Goal: Information Seeking & Learning: Find specific fact

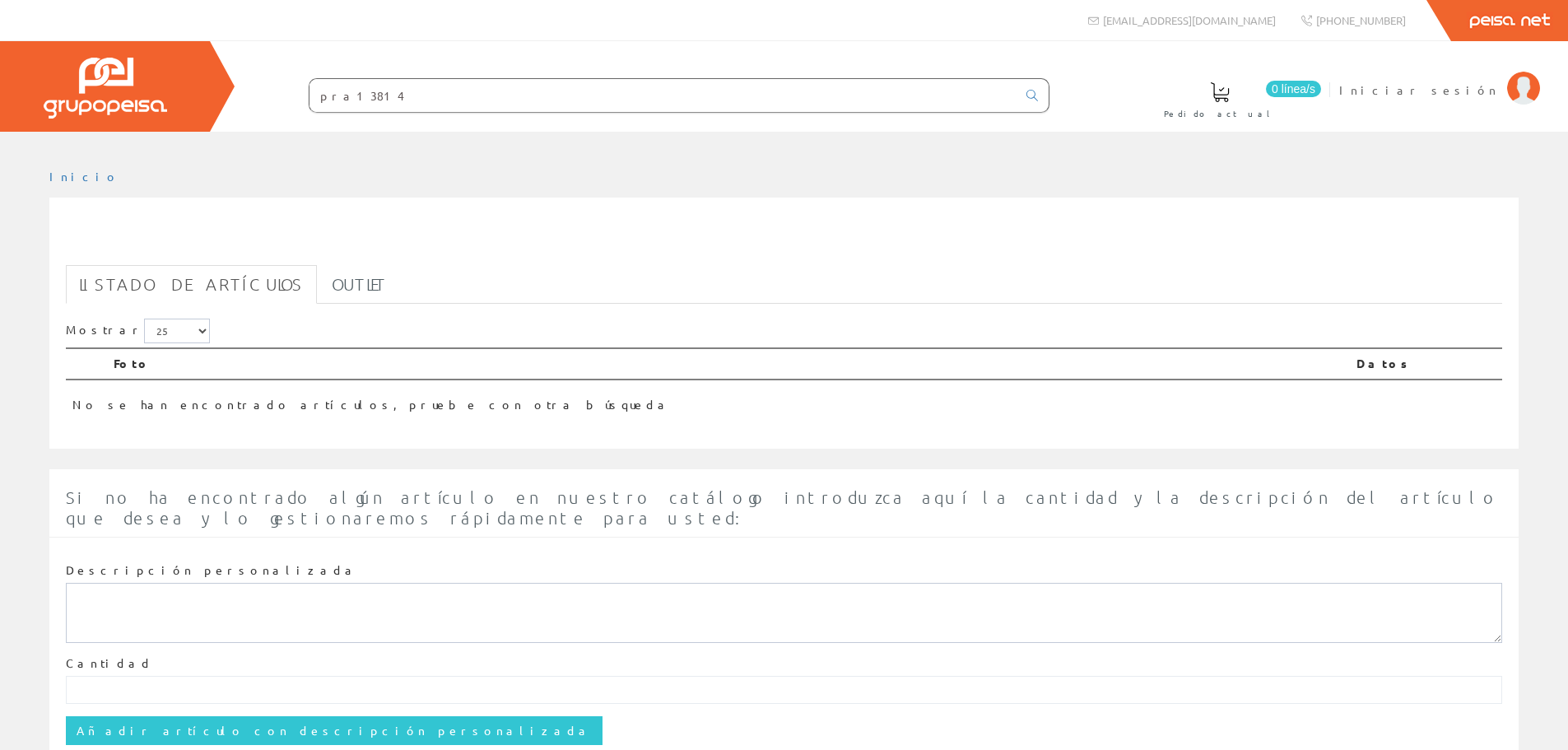
click at [519, 108] on input "pra13814" at bounding box center [663, 95] width 707 height 33
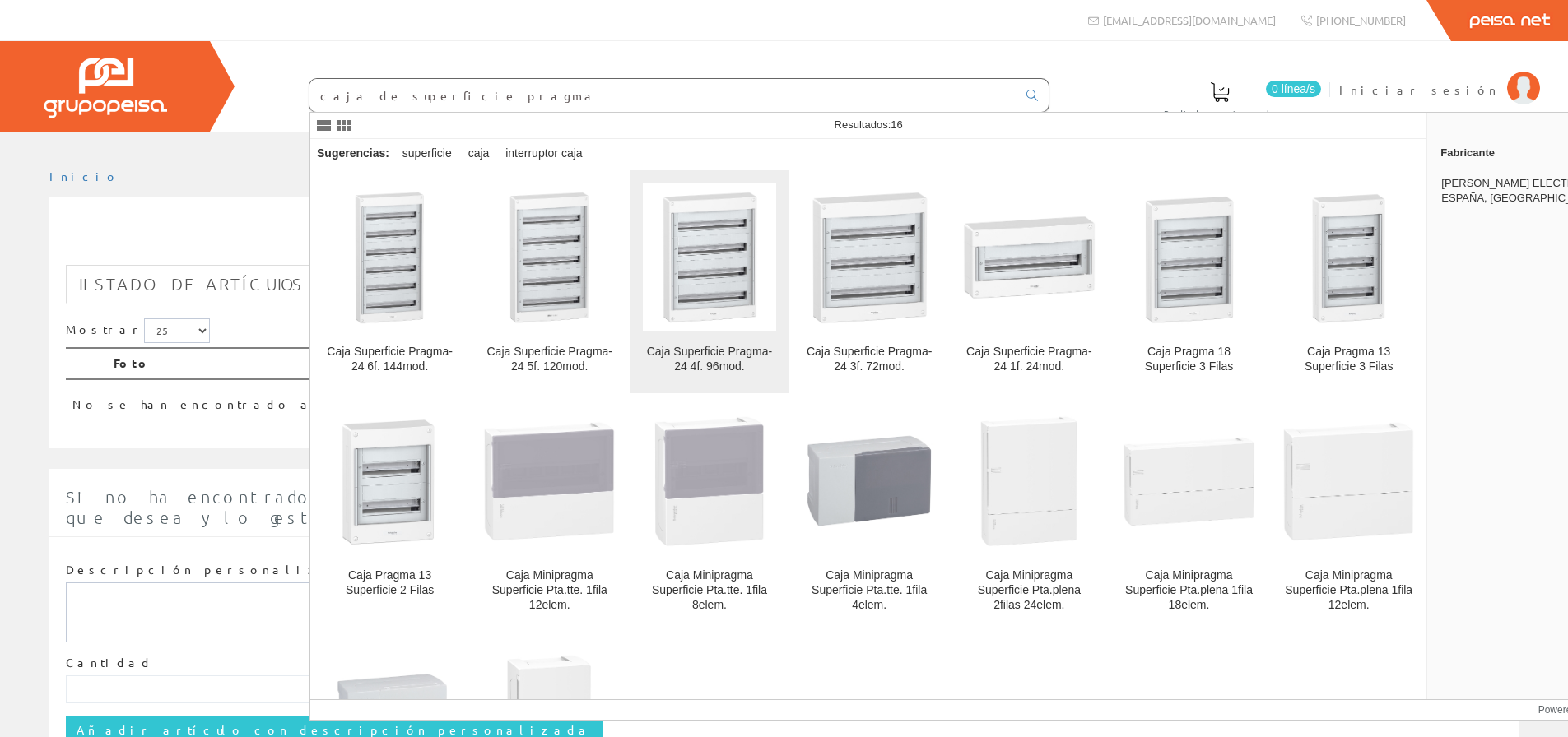
type input "caja de superficie pragma"
click at [679, 291] on img at bounding box center [709, 257] width 133 height 133
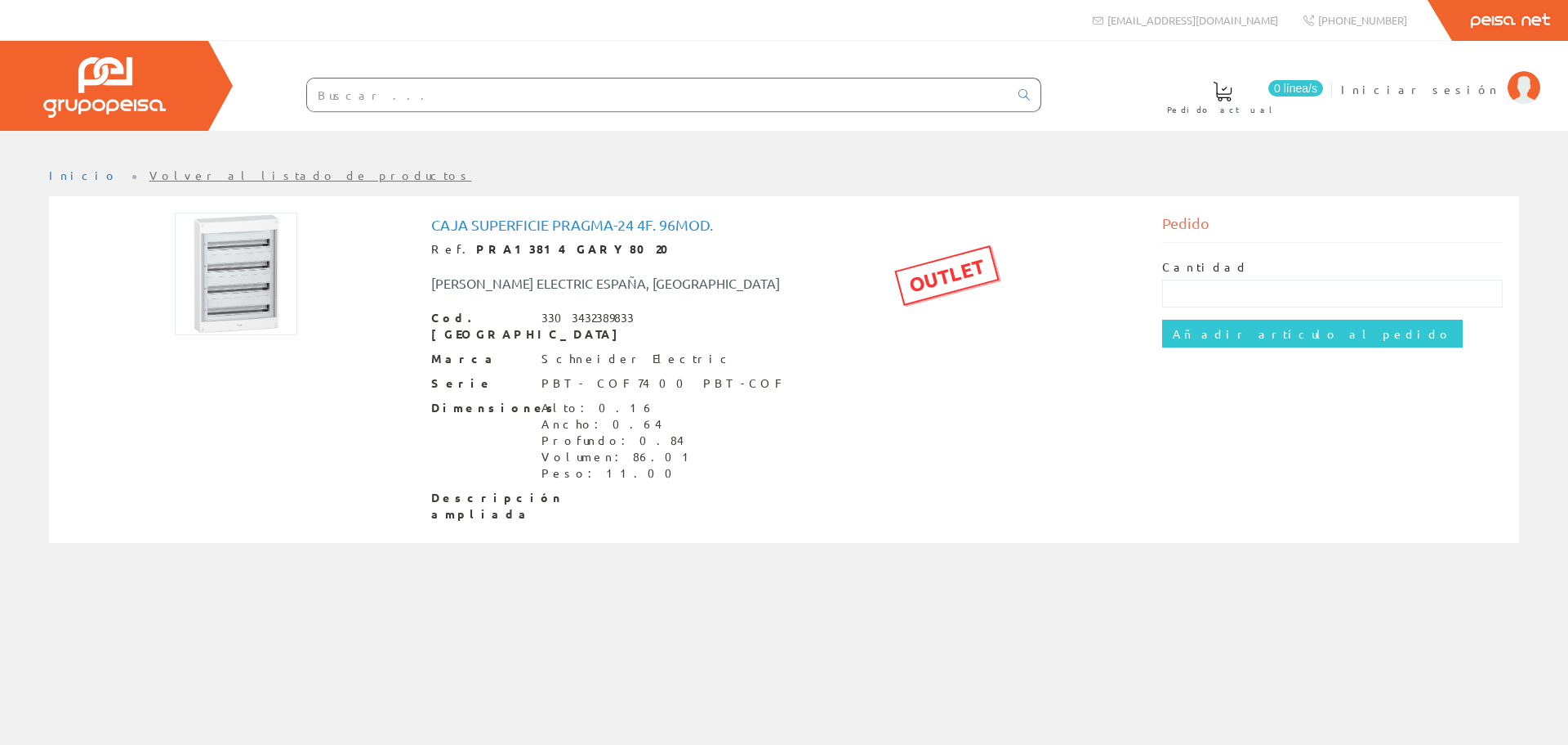
click at [650, 224] on h1 "Caja Superficie Pragma-24 4f. 96mod." at bounding box center [784, 224] width 706 height 16
click at [477, 224] on h1 "Caja Superficie Pragma-24 4f. 96mod." at bounding box center [784, 224] width 706 height 16
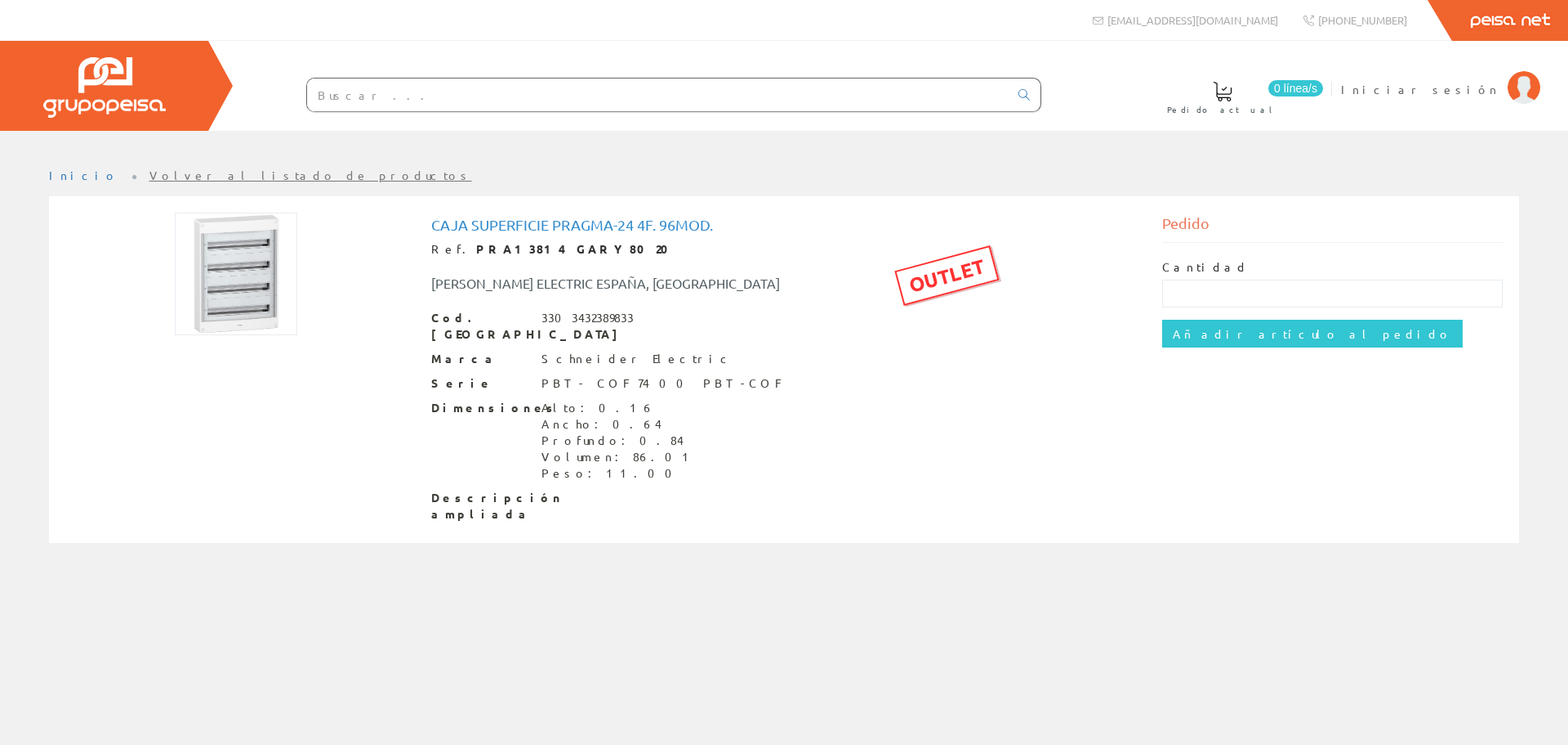
click at [262, 287] on img at bounding box center [235, 274] width 122 height 122
click at [266, 280] on img at bounding box center [235, 274] width 122 height 122
click at [655, 233] on div "Caja Superficie Pragma-24 4f. 96mod. Ref. PRA13814 GARY8020 OUTLET SCHNEIDER EL…" at bounding box center [784, 369] width 706 height 306
click at [708, 226] on h1 "Caja Superficie Pragma-24 4f. 96mod." at bounding box center [784, 224] width 706 height 16
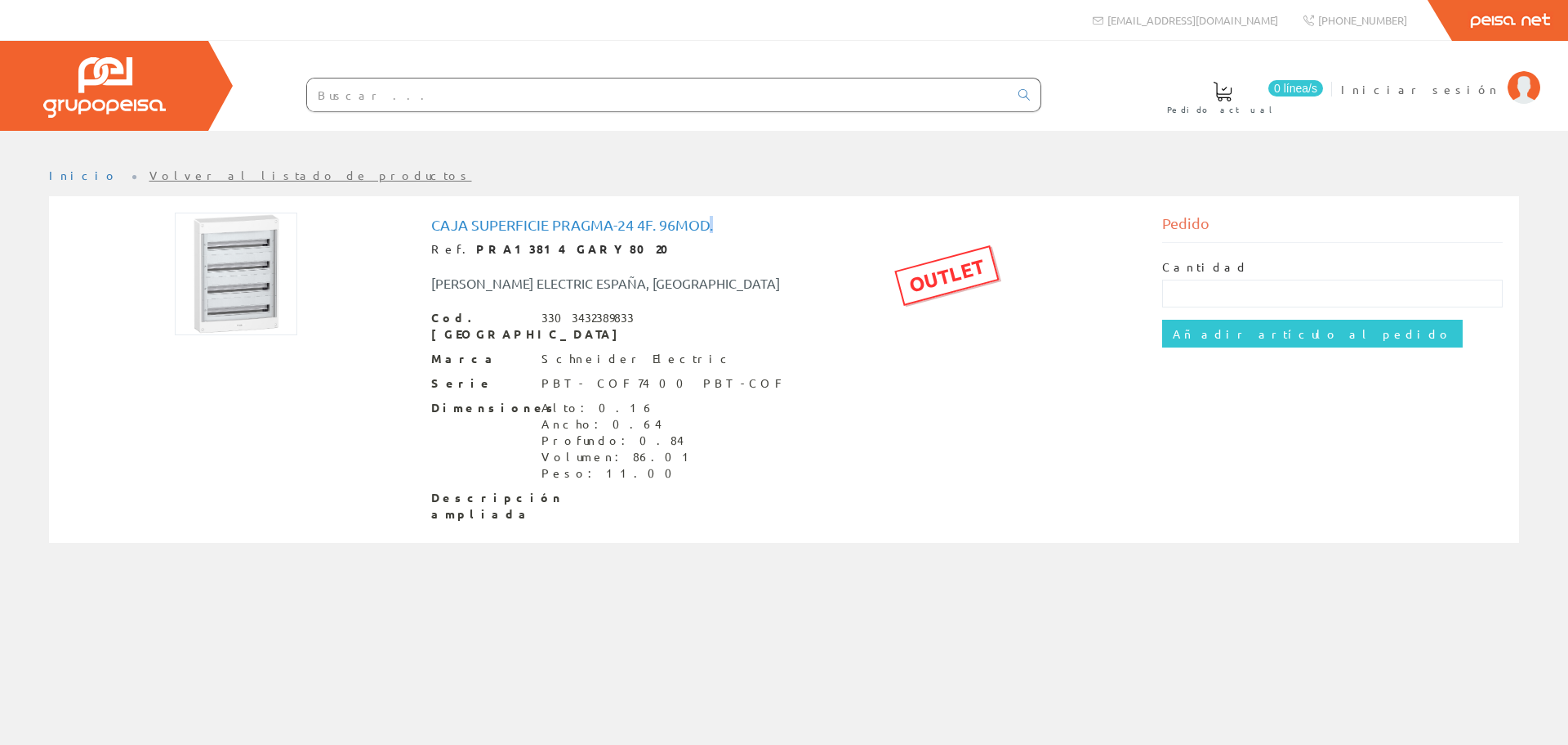
click at [708, 225] on h1 "Caja Superficie Pragma-24 4f. 96mod." at bounding box center [784, 224] width 706 height 16
click at [705, 225] on h1 "Caja Superficie Pragma-24 4f. 96mod." at bounding box center [784, 224] width 706 height 16
copy h1 "Caja Superficie Pragma-24 4f. 96mod."
drag, startPoint x: 508, startPoint y: 244, endPoint x: 460, endPoint y: 243, distance: 48.0
click at [476, 243] on strong "PRA13814 GARY8020" at bounding box center [578, 248] width 203 height 15
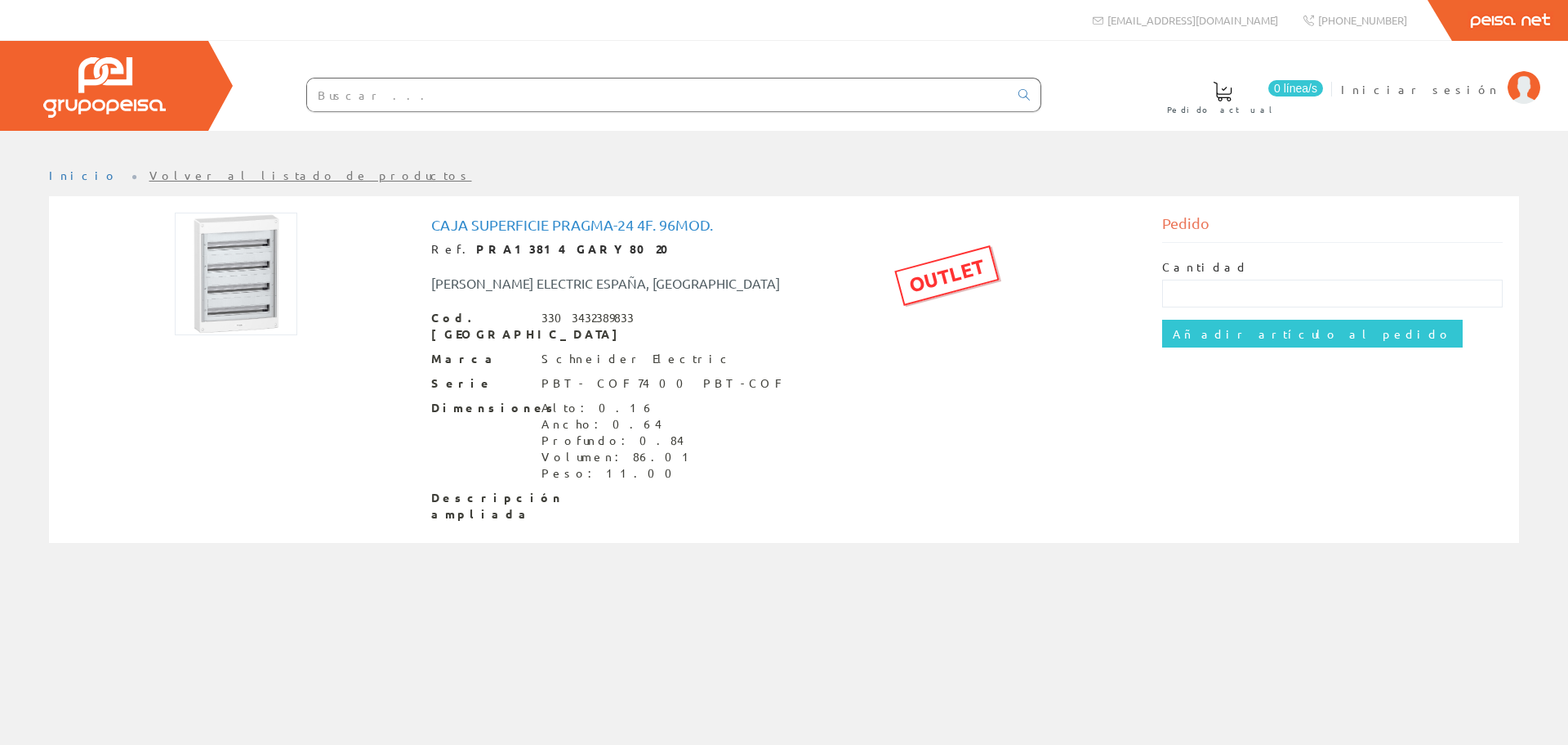
click at [554, 267] on div "[PERSON_NAME] ELECTRIC ESPAÑA, [GEOGRAPHIC_DATA]" at bounding box center [784, 275] width 731 height 36
drag, startPoint x: 635, startPoint y: 275, endPoint x: 424, endPoint y: 262, distance: 211.4
click at [424, 262] on div "[PERSON_NAME] ELECTRIC ESPAÑA, [GEOGRAPHIC_DATA]" at bounding box center [784, 275] width 731 height 36
drag, startPoint x: 604, startPoint y: 450, endPoint x: 528, endPoint y: 397, distance: 92.7
click at [528, 399] on div "Dimensiones Alto: 0.16 Ancho: 0.64 Profundo: 0.84 Volumen: 86.01 Peso: 11.00" at bounding box center [784, 440] width 706 height 82
